Goal: Task Accomplishment & Management: Use online tool/utility

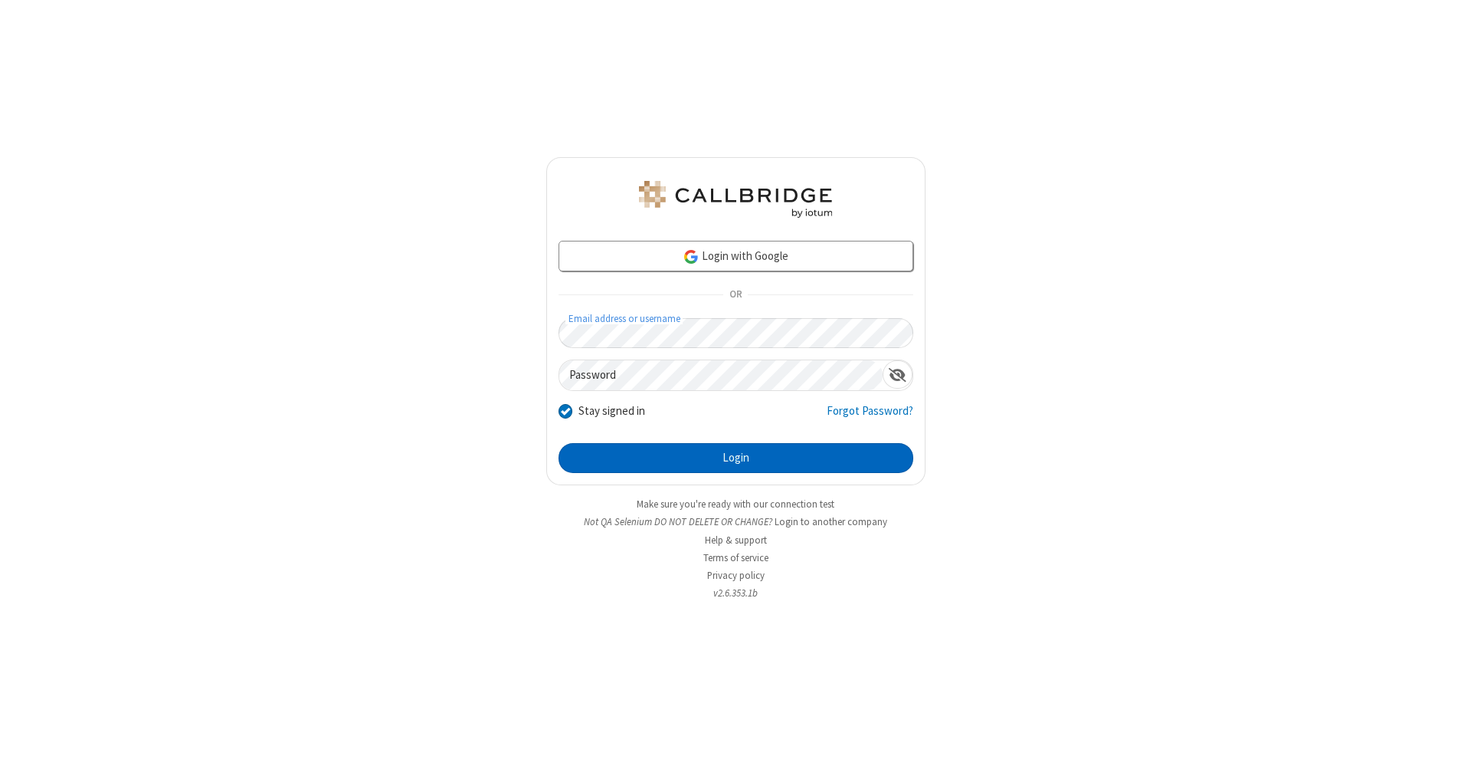
click at [736, 458] on button "Login" at bounding box center [736, 458] width 355 height 31
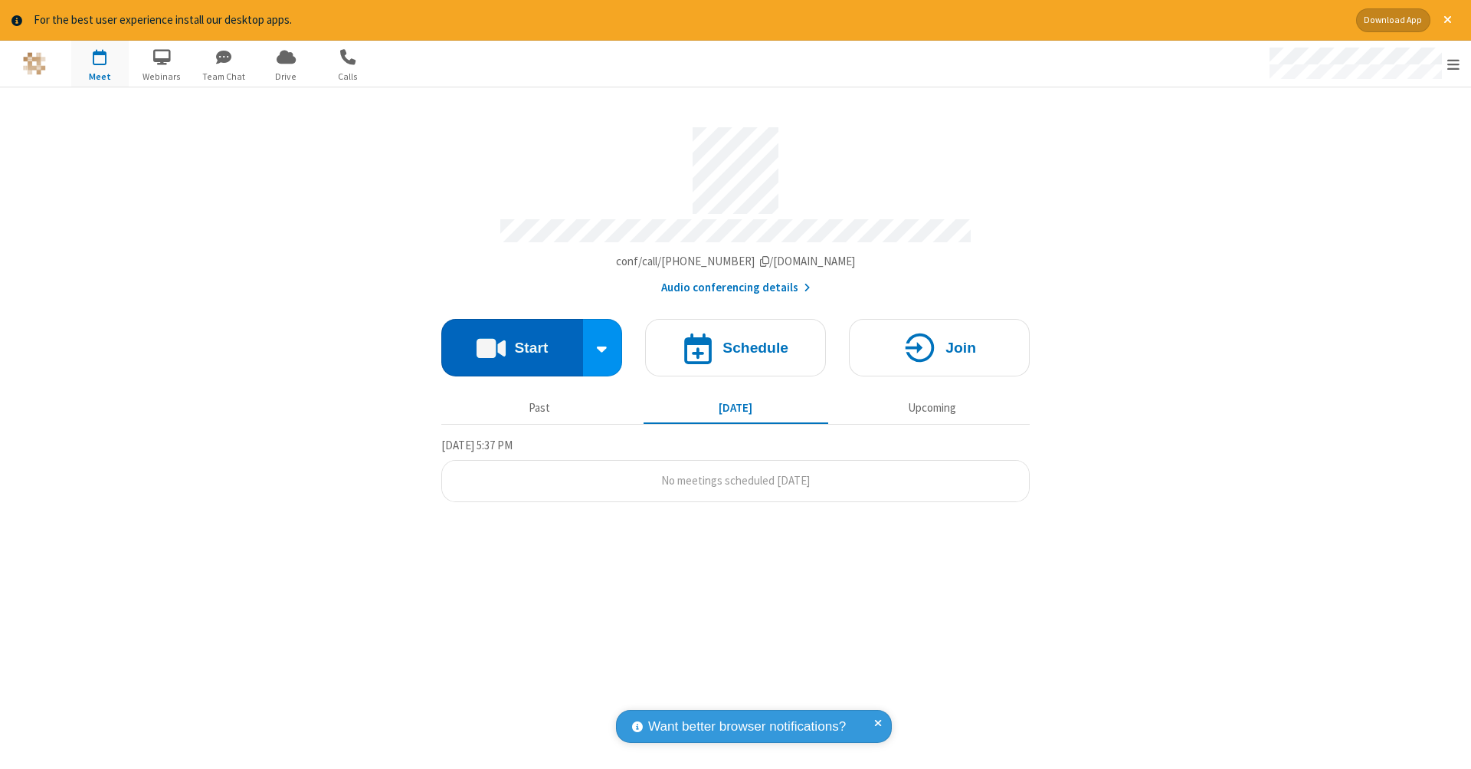
click at [512, 339] on button "Start" at bounding box center [512, 347] width 142 height 57
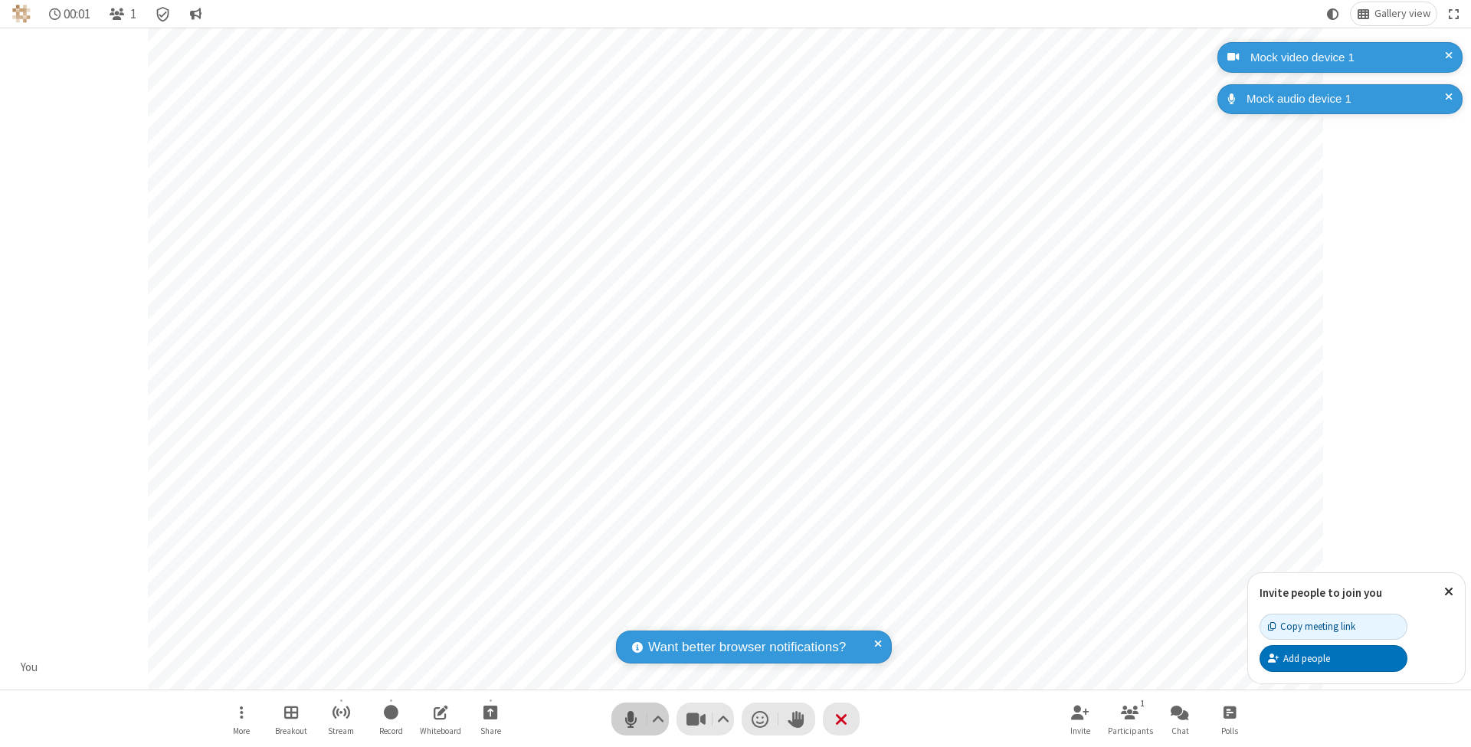
click at [631, 719] on span "Mute (⌘+Shift+A)" at bounding box center [630, 719] width 23 height 22
